Goal: Navigation & Orientation: Find specific page/section

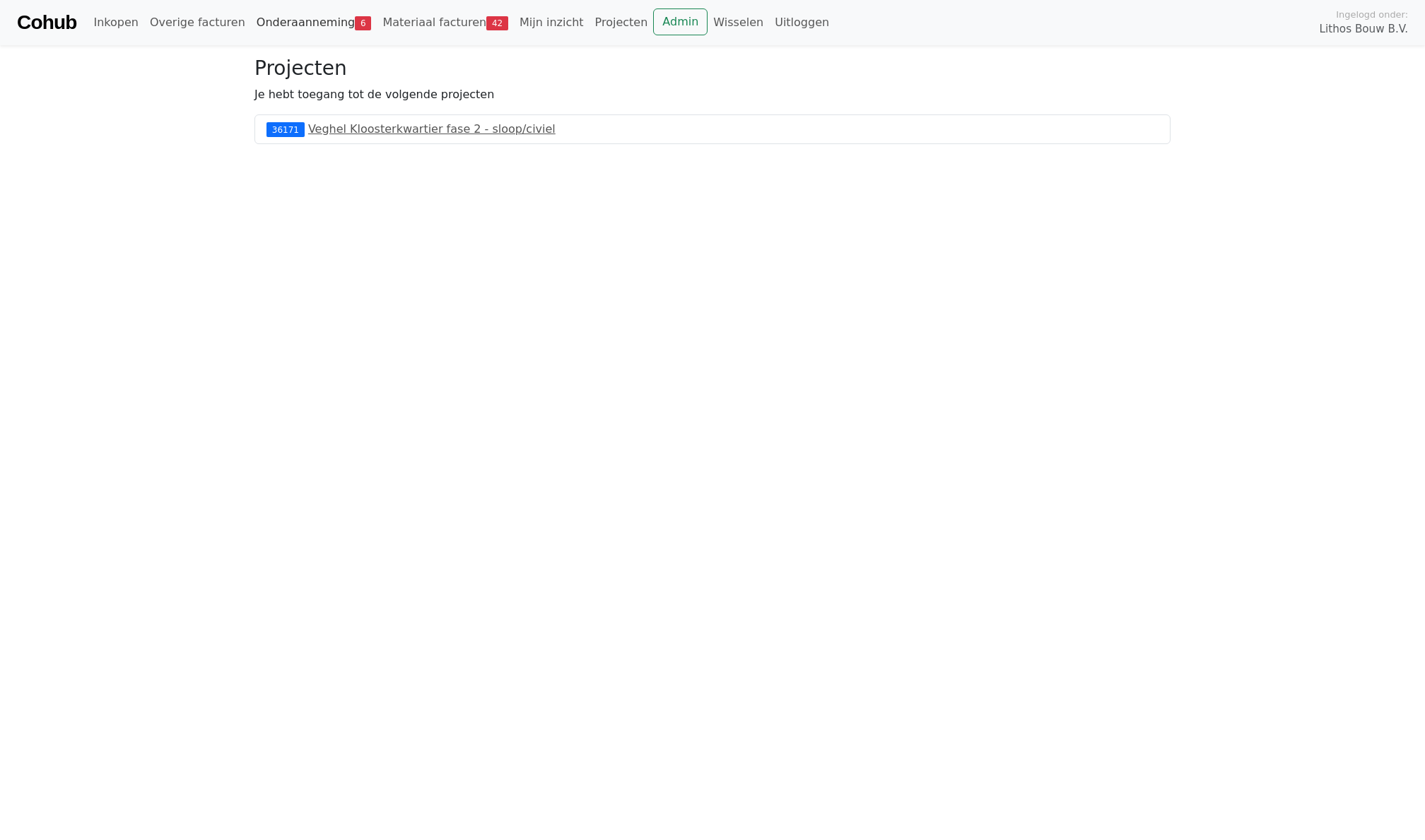
click at [340, 29] on link "Onderaanneming 6" at bounding box center [314, 23] width 126 height 29
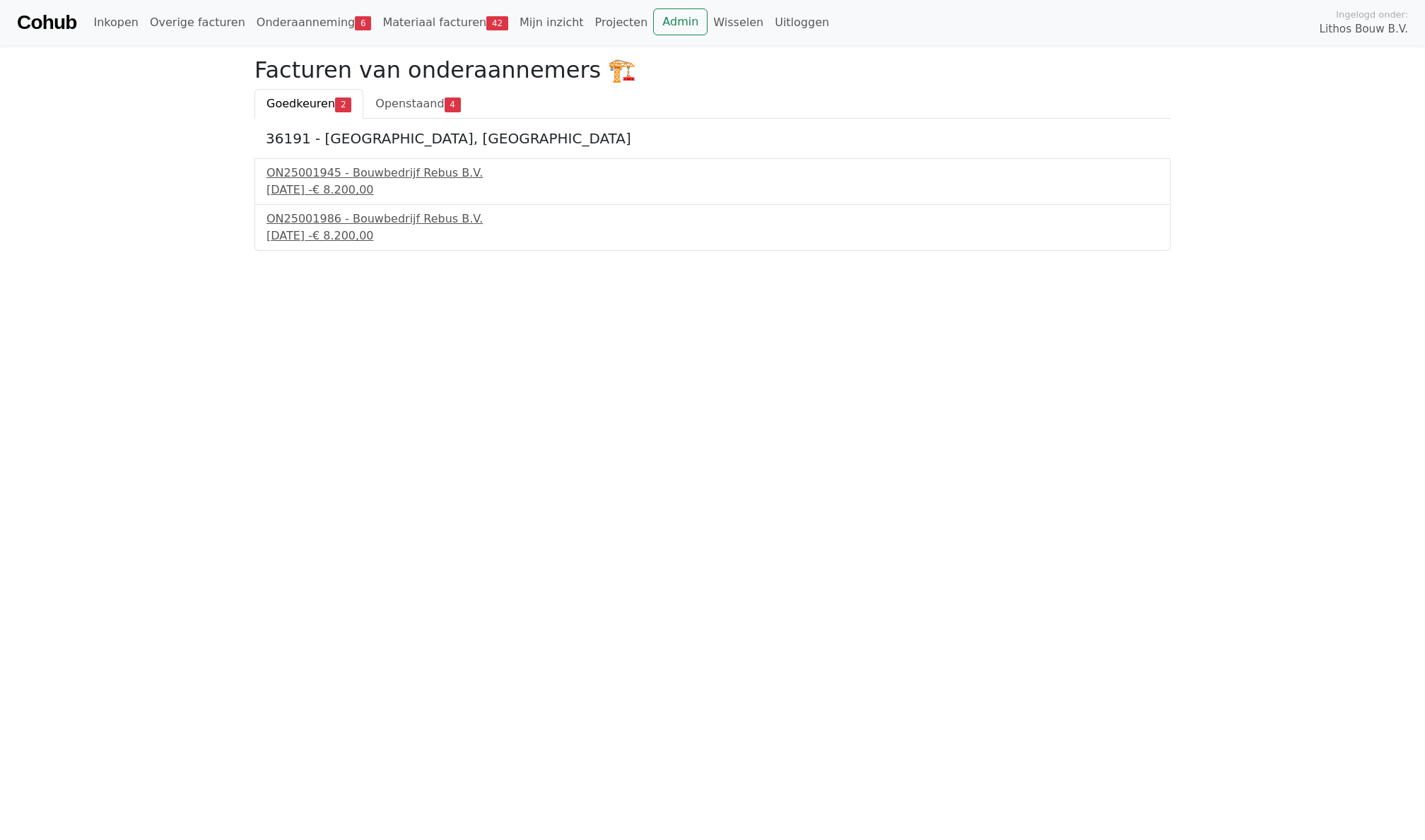
click at [295, 21] on link "Onderaanneming 6" at bounding box center [314, 23] width 126 height 29
click at [653, 21] on link "Admin" at bounding box center [680, 22] width 55 height 27
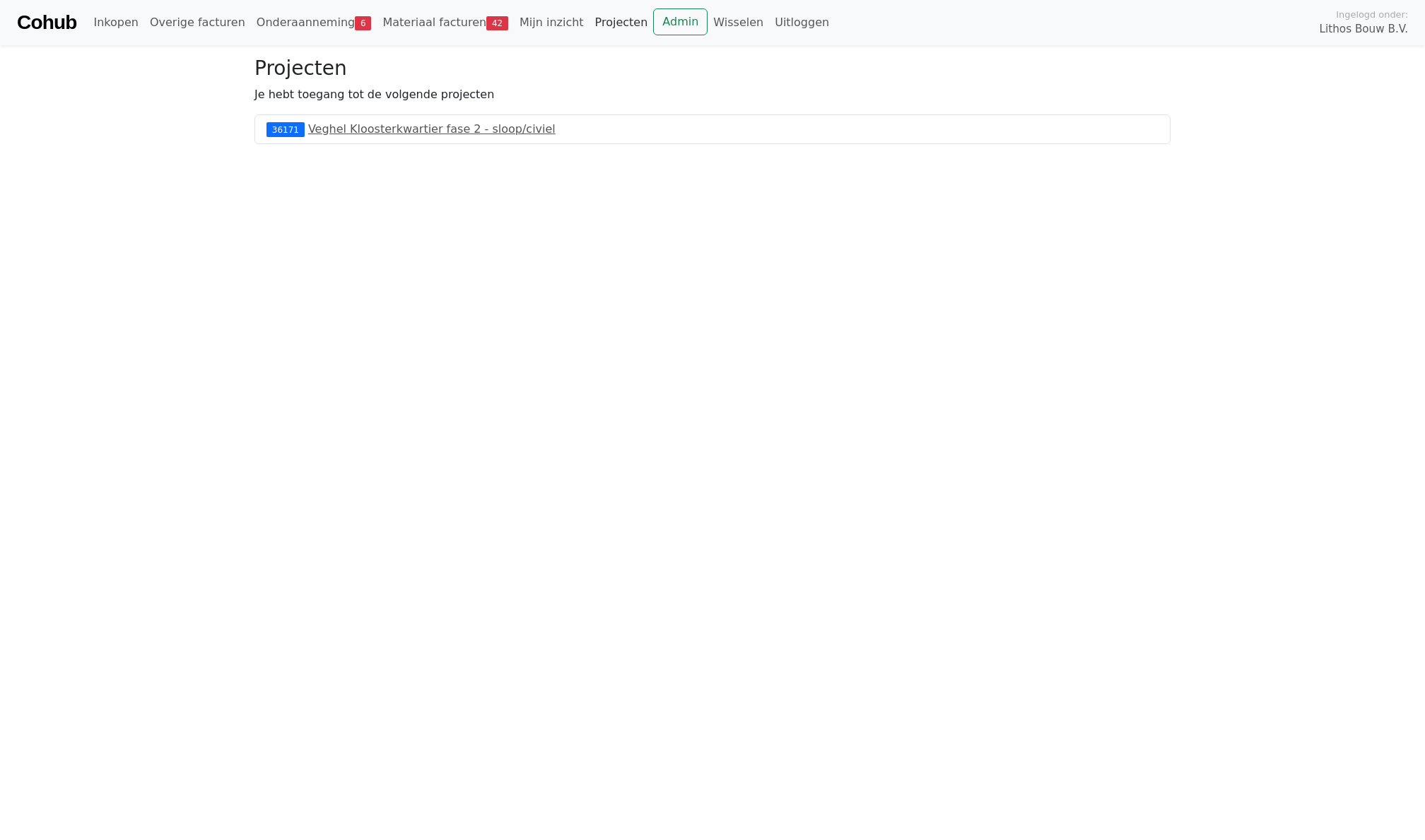
click at [631, 20] on link "Projecten" at bounding box center [621, 23] width 64 height 29
click at [424, 15] on link "Materiaal facturen 42" at bounding box center [445, 23] width 137 height 29
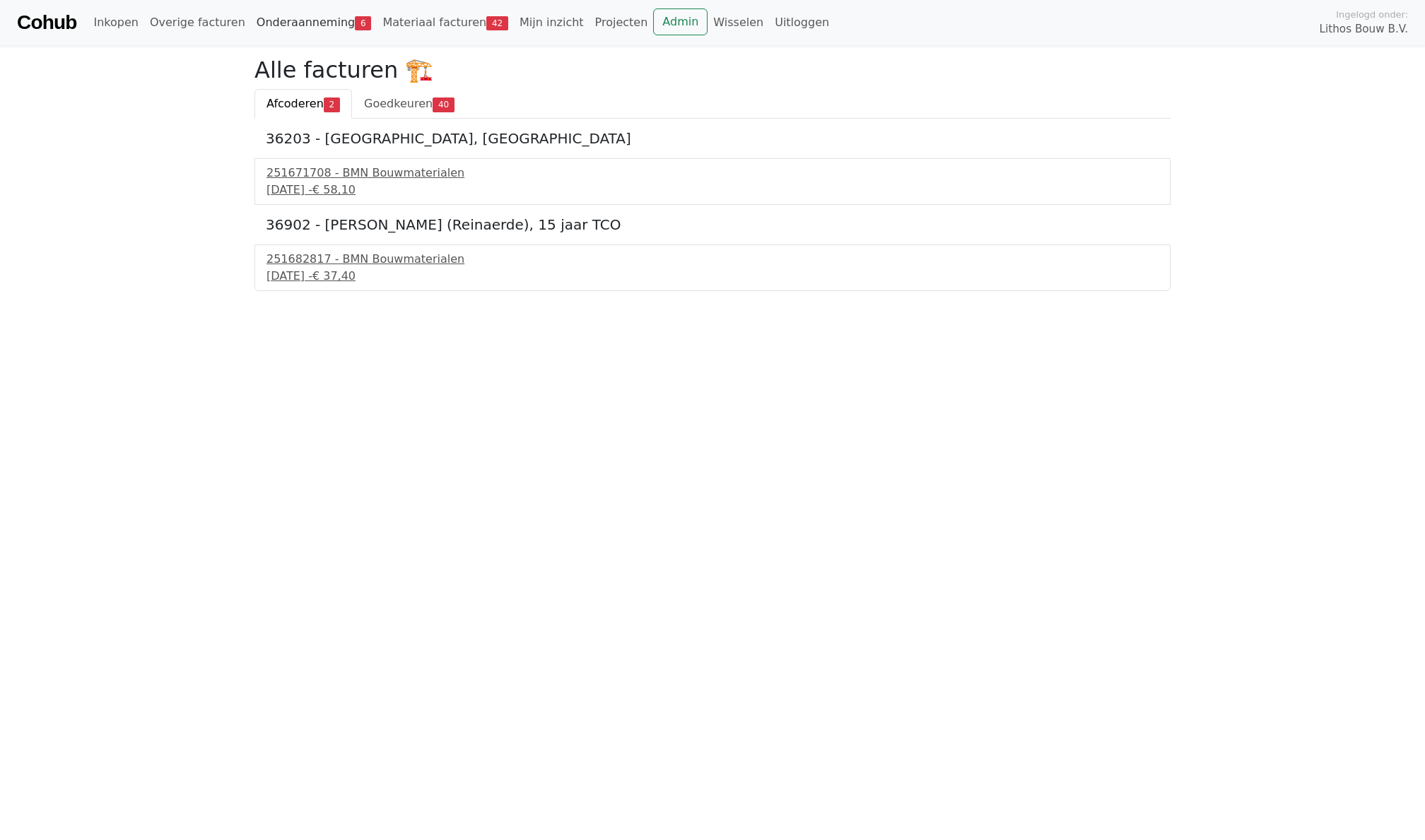
click at [325, 21] on link "Onderaanneming 6" at bounding box center [314, 23] width 126 height 29
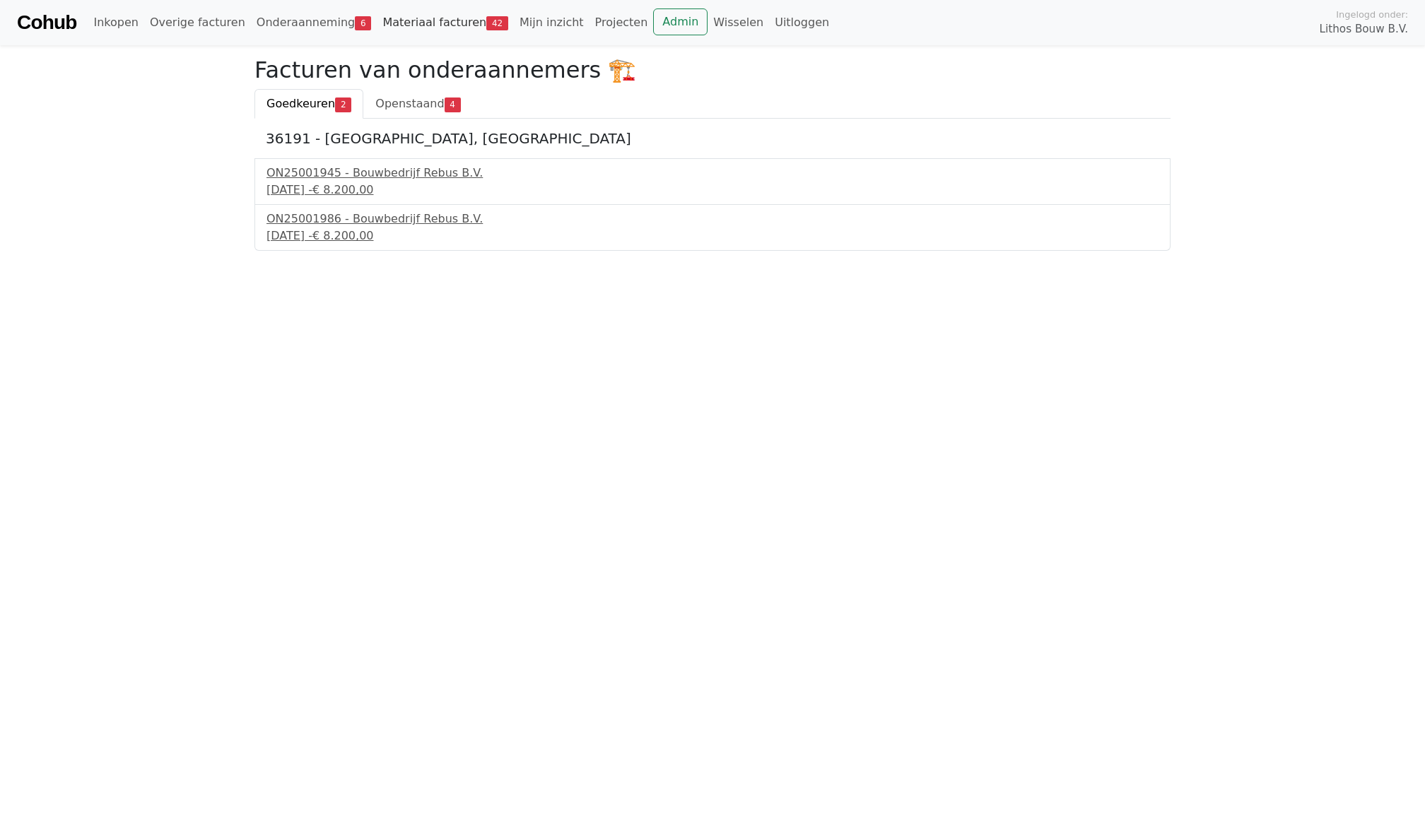
click at [434, 21] on link "Materiaal facturen 42" at bounding box center [445, 23] width 137 height 29
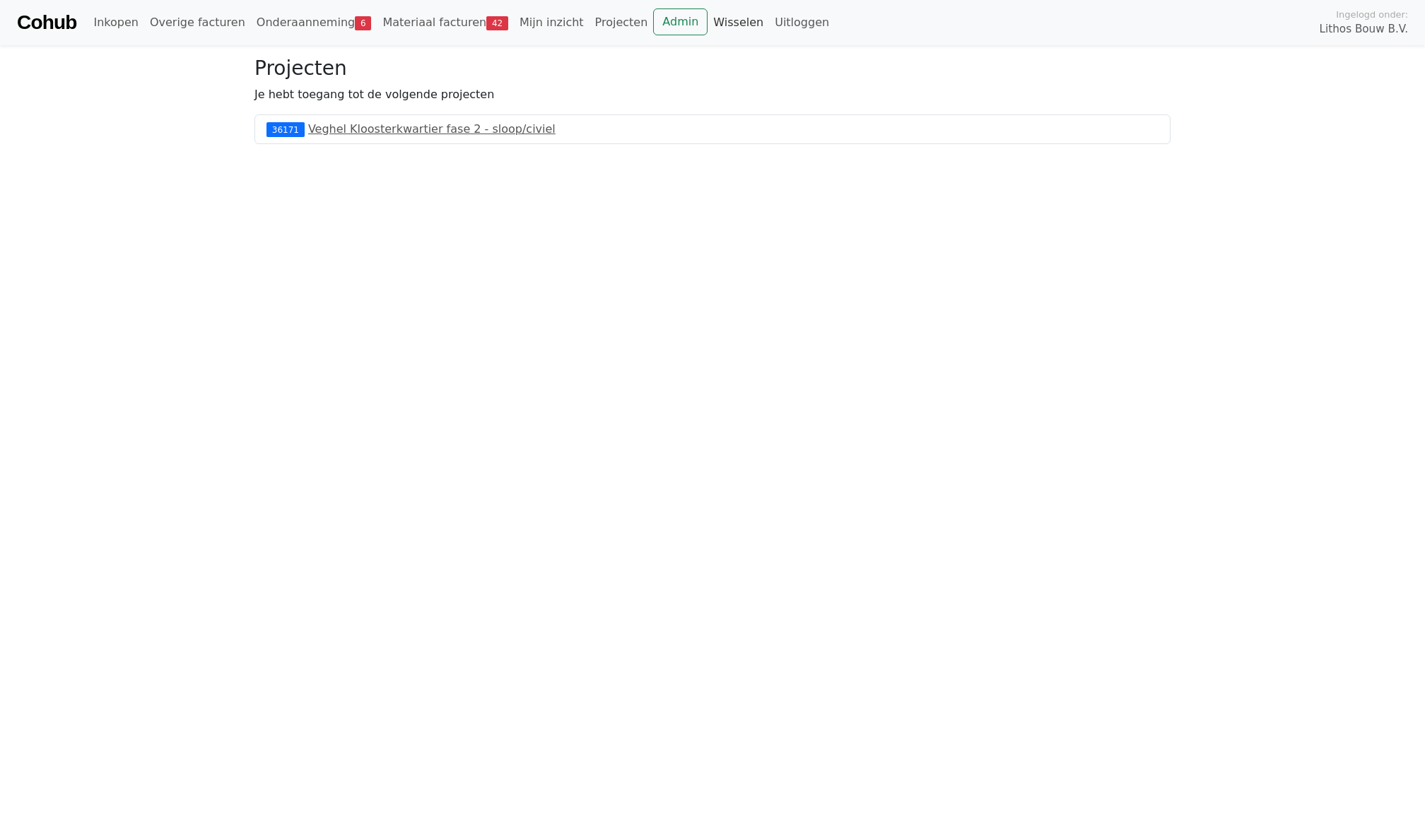
click at [708, 29] on link "Wisselen" at bounding box center [738, 23] width 62 height 29
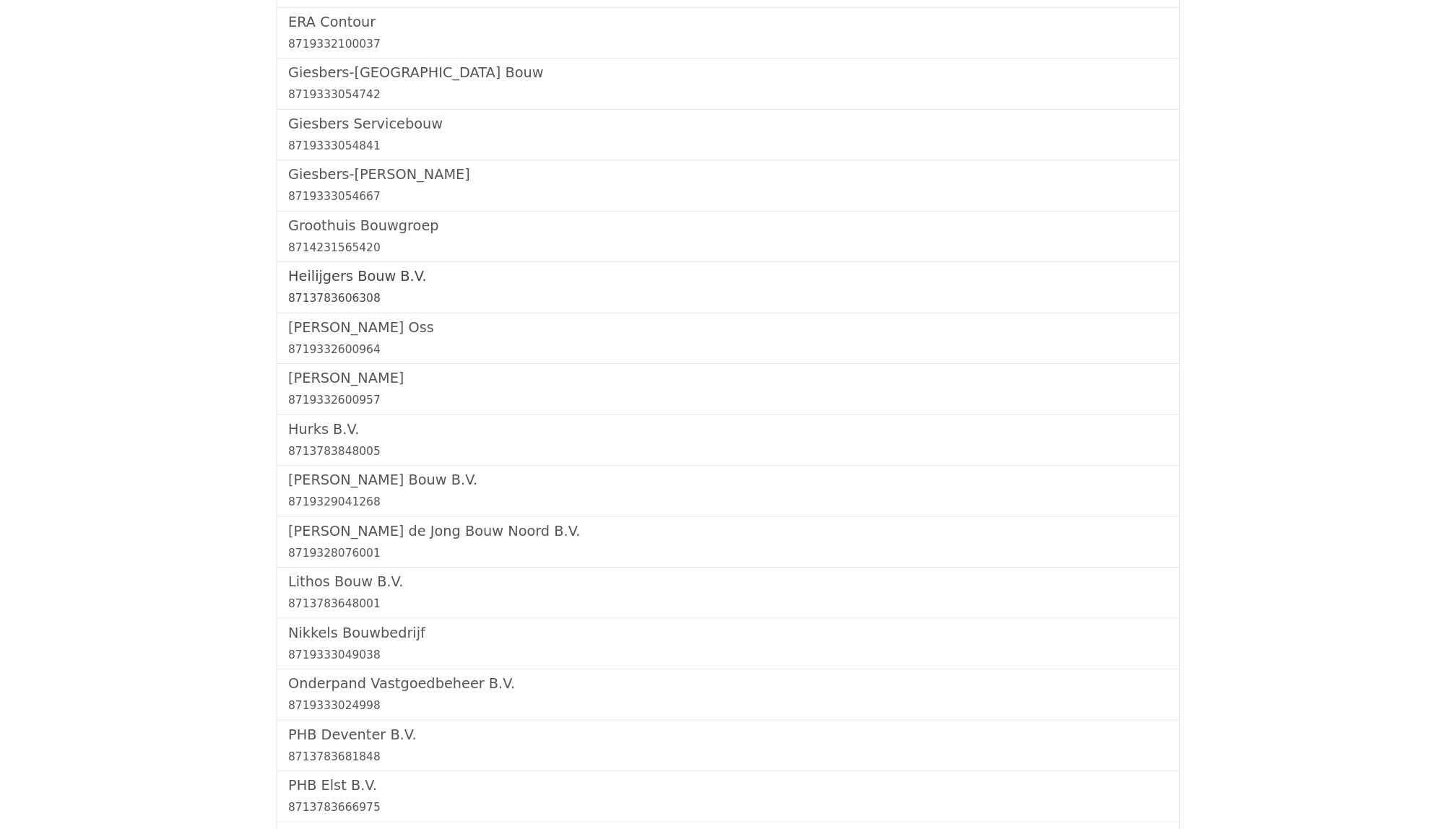
scroll to position [583, 0]
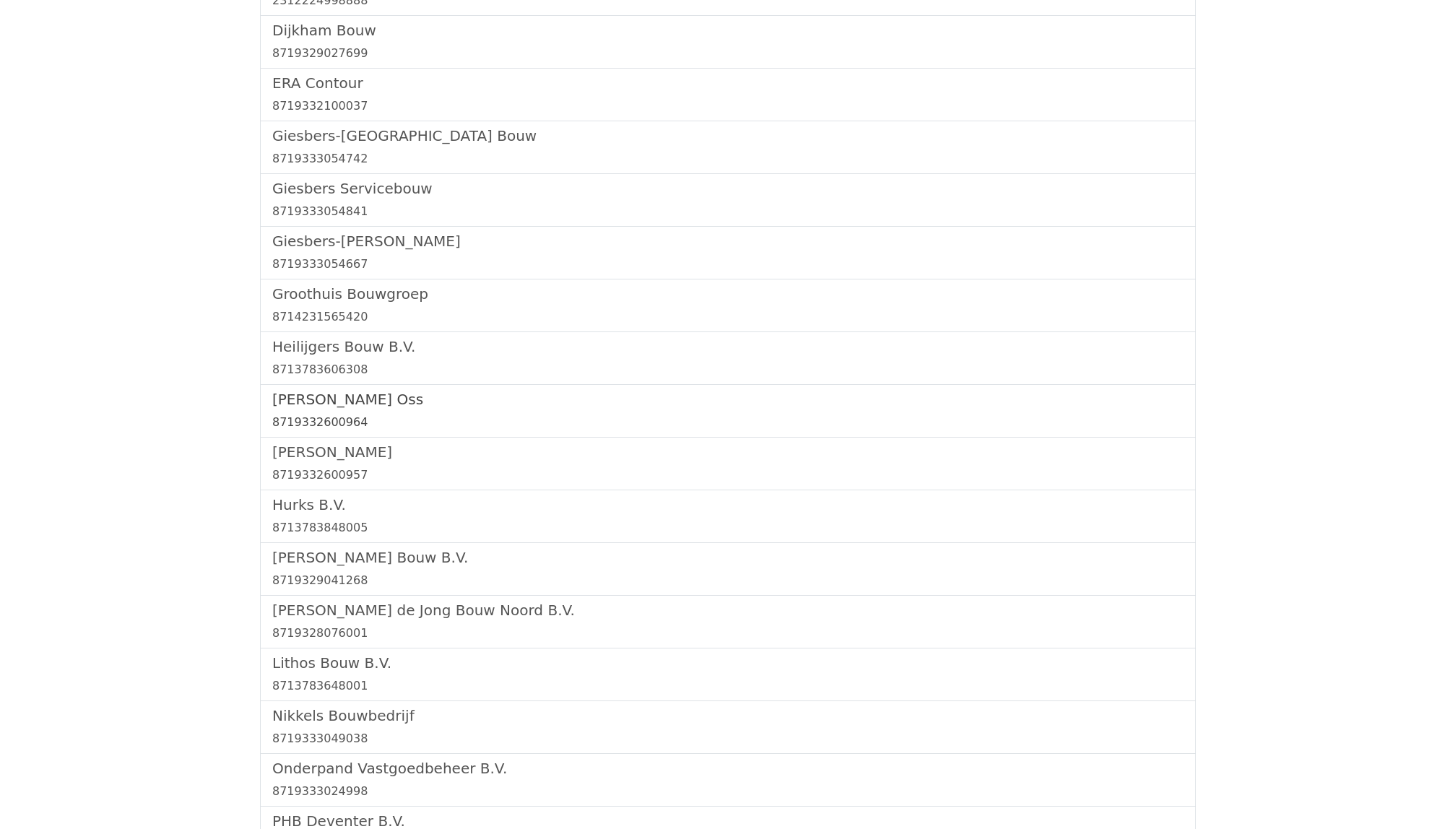
click at [343, 396] on h5 "[PERSON_NAME] Oss" at bounding box center [728, 399] width 912 height 18
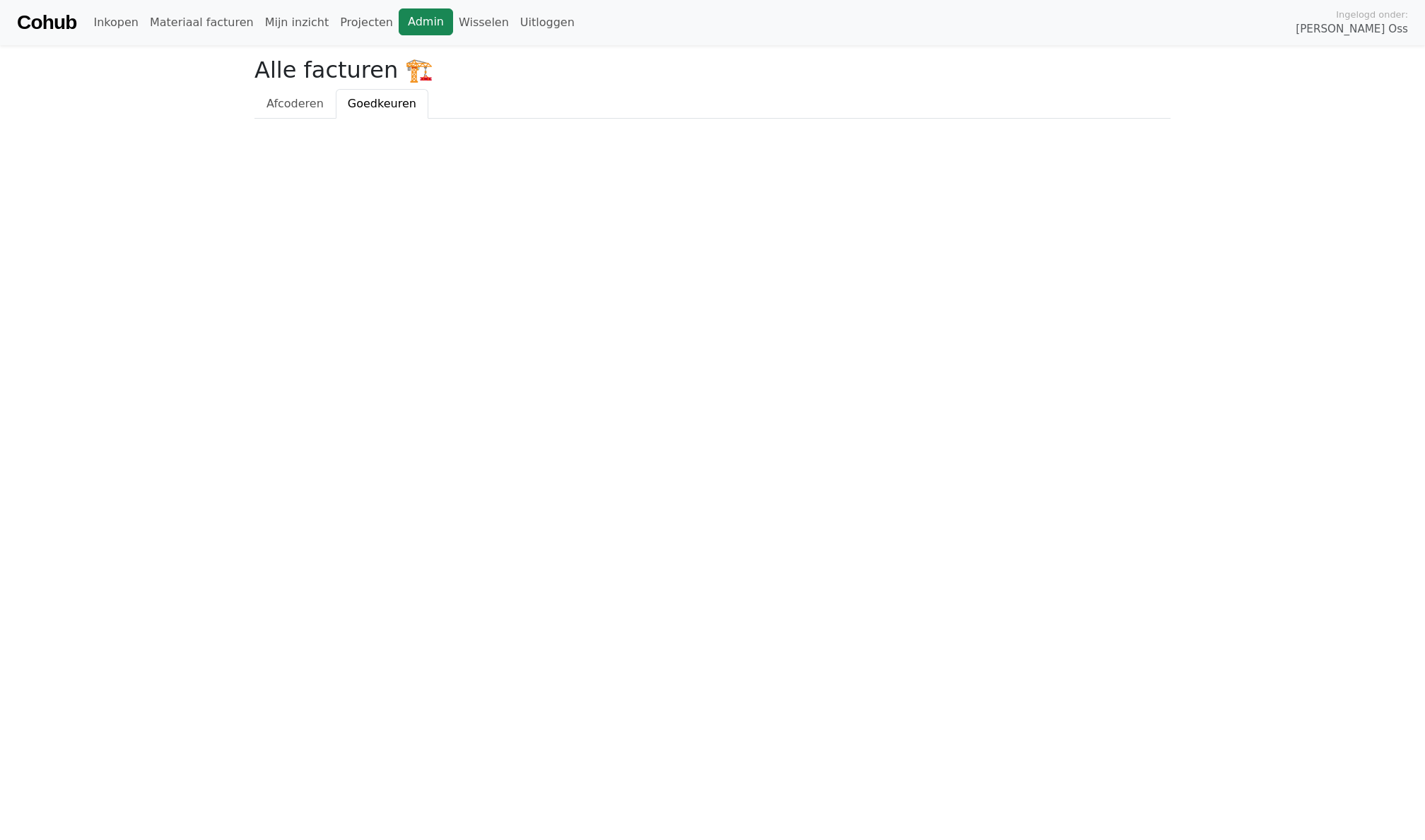
click at [399, 17] on link "Admin" at bounding box center [425, 22] width 55 height 27
